Goal: Task Accomplishment & Management: Manage account settings

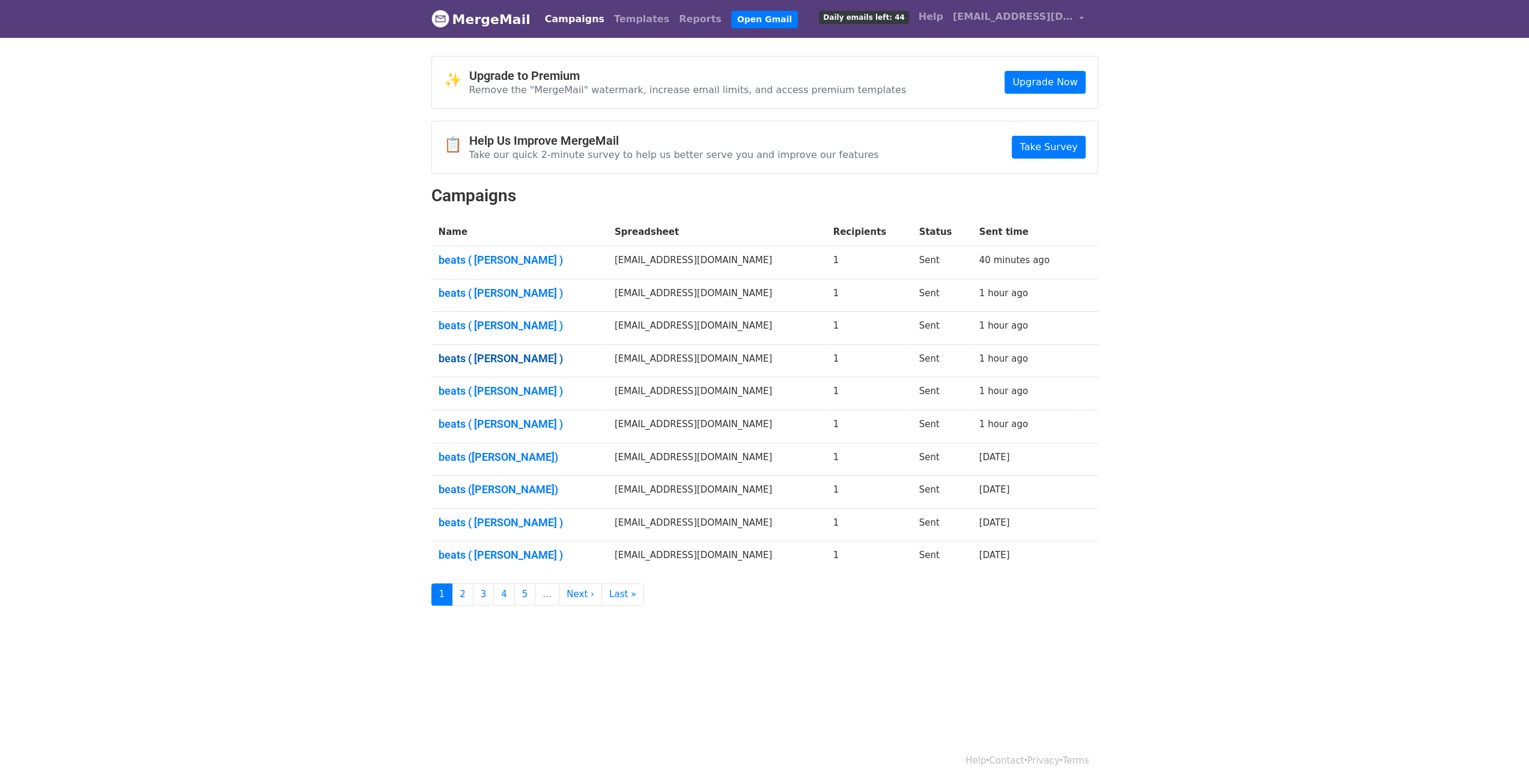
click at [478, 359] on link "beats ( [PERSON_NAME] )" at bounding box center [519, 359] width 161 height 13
